Goal: Transaction & Acquisition: Subscribe to service/newsletter

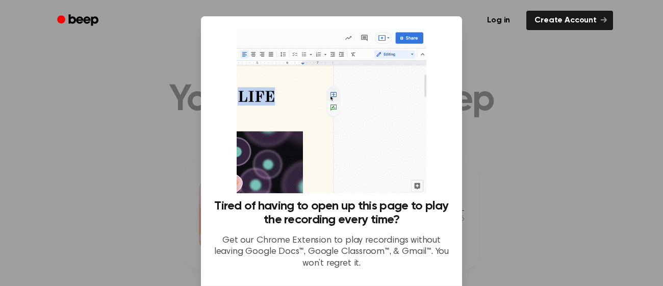
click at [419, 35] on div "Log in Create Account" at bounding box center [331, 20] width 563 height 41
click at [419, 36] on div "Log in Create Account" at bounding box center [331, 20] width 563 height 41
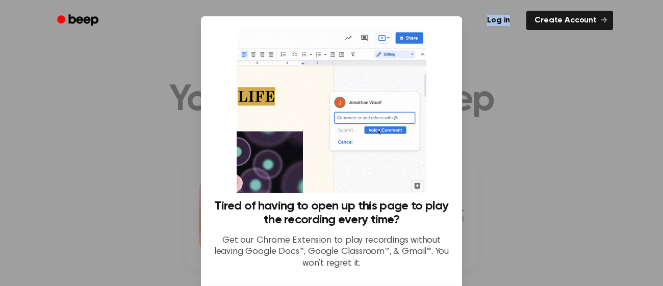
click at [419, 36] on div "Log in Create Account" at bounding box center [331, 20] width 563 height 41
click at [410, 41] on img at bounding box center [331, 111] width 189 height 165
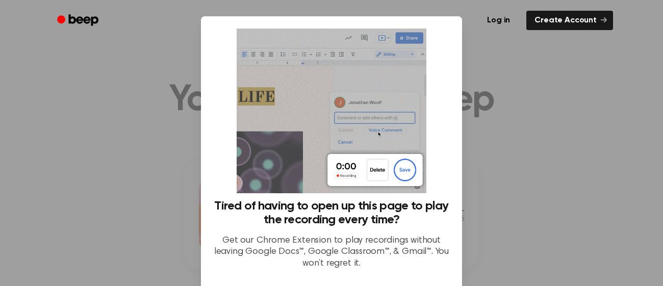
click at [58, 19] on circle "Beep" at bounding box center [61, 19] width 8 height 8
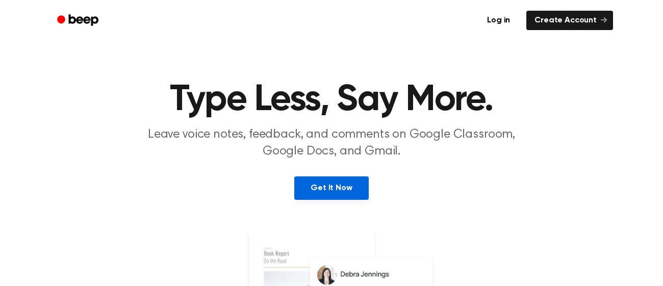
click at [356, 183] on link "Get It Now" at bounding box center [331, 187] width 74 height 23
